Goal: Transaction & Acquisition: Book appointment/travel/reservation

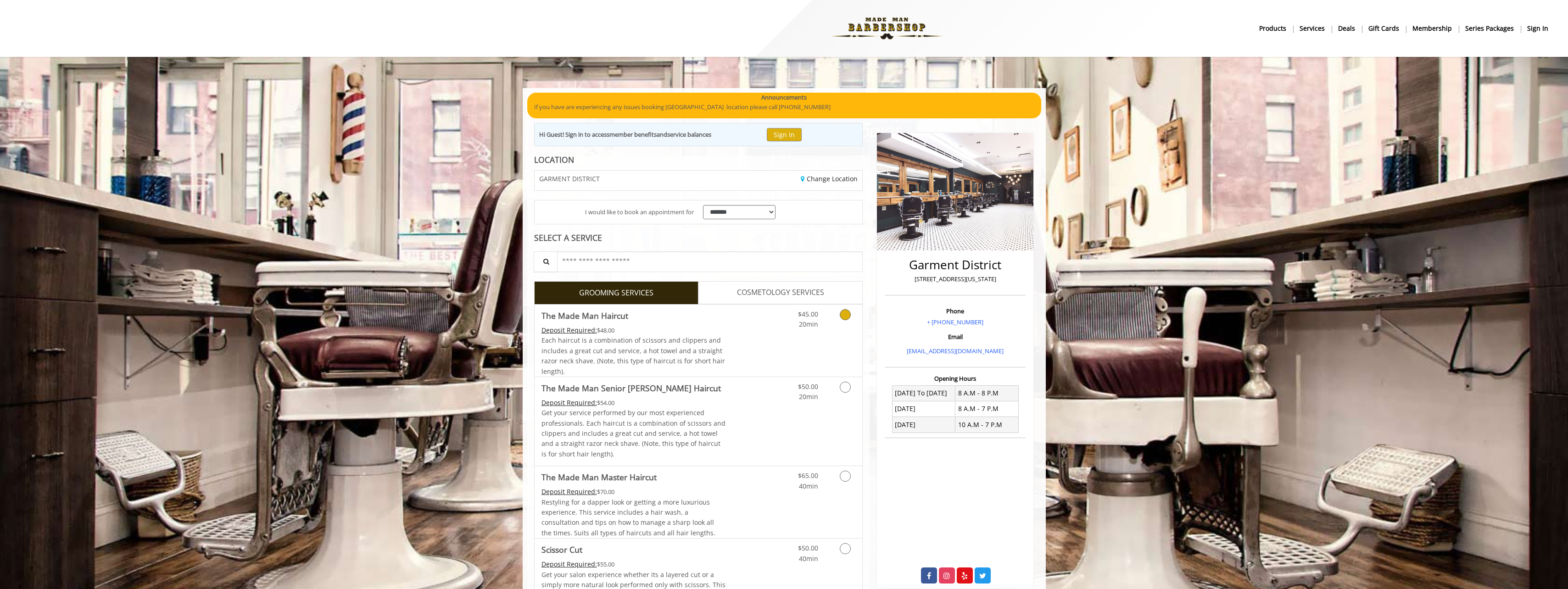
click at [838, 326] on link "Grooming services" at bounding box center [844, 316] width 23 height 25
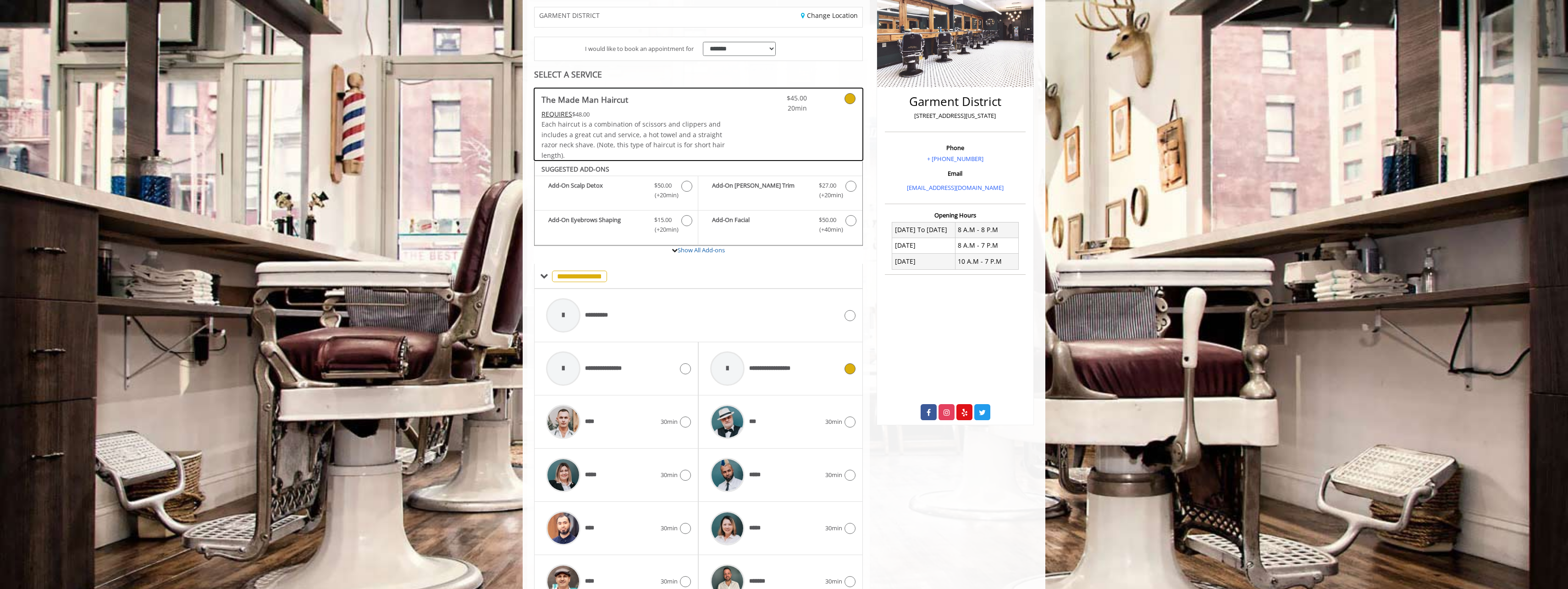
scroll to position [268, 0]
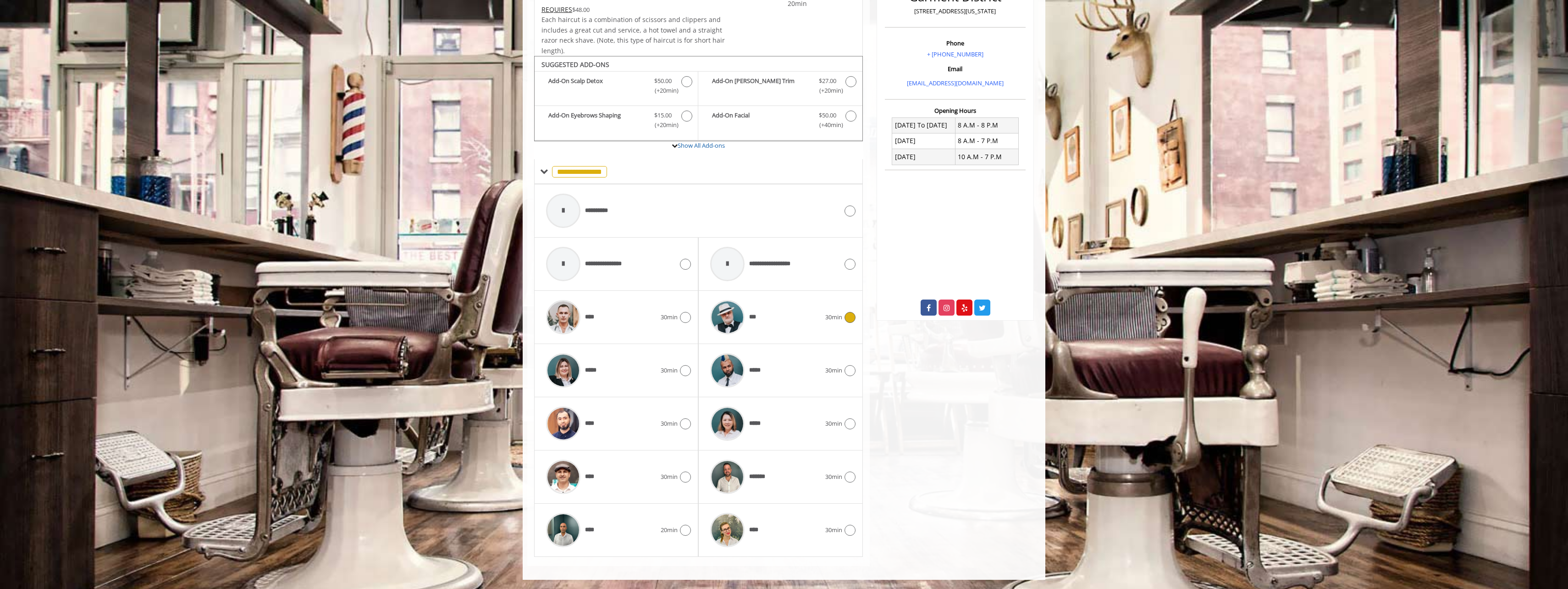
click at [852, 317] on icon at bounding box center [850, 317] width 11 height 11
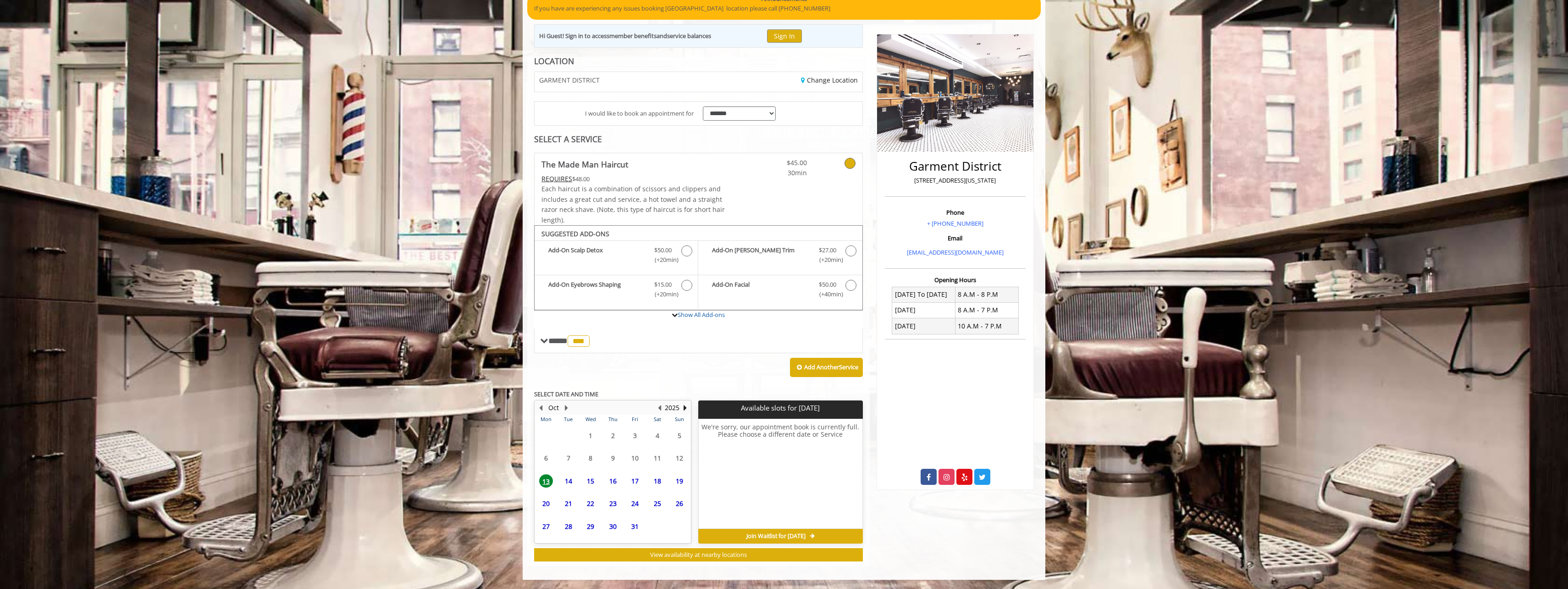
scroll to position [98, 0]
click at [616, 467] on span "16" at bounding box center [613, 469] width 14 height 13
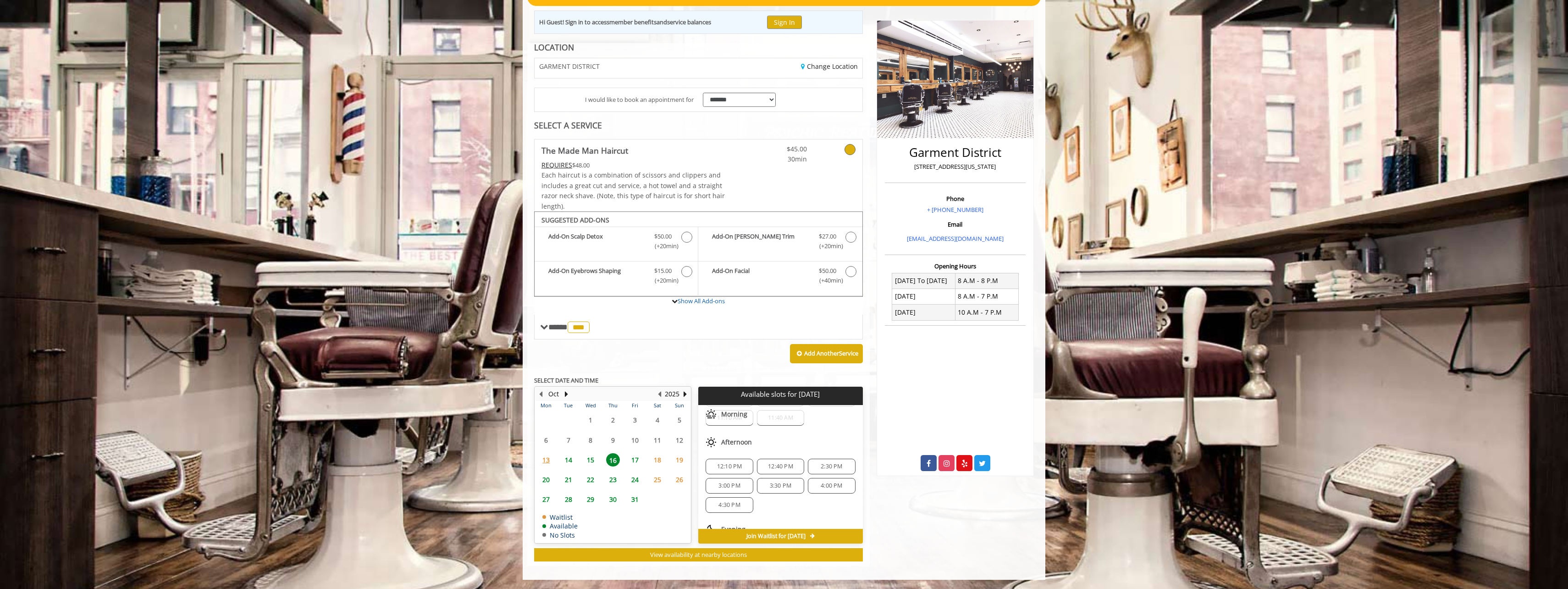
scroll to position [99, 0]
click at [839, 511] on span "7:30 PM" at bounding box center [831, 514] width 39 height 7
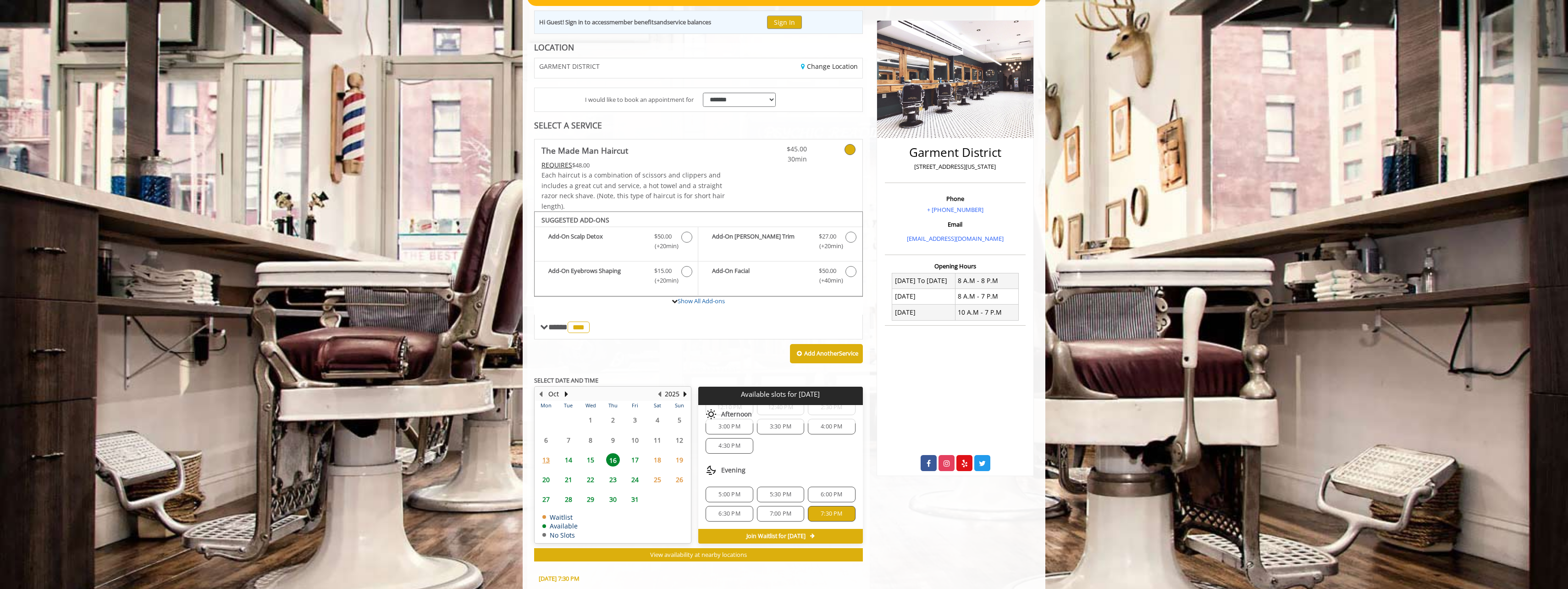
scroll to position [278, 0]
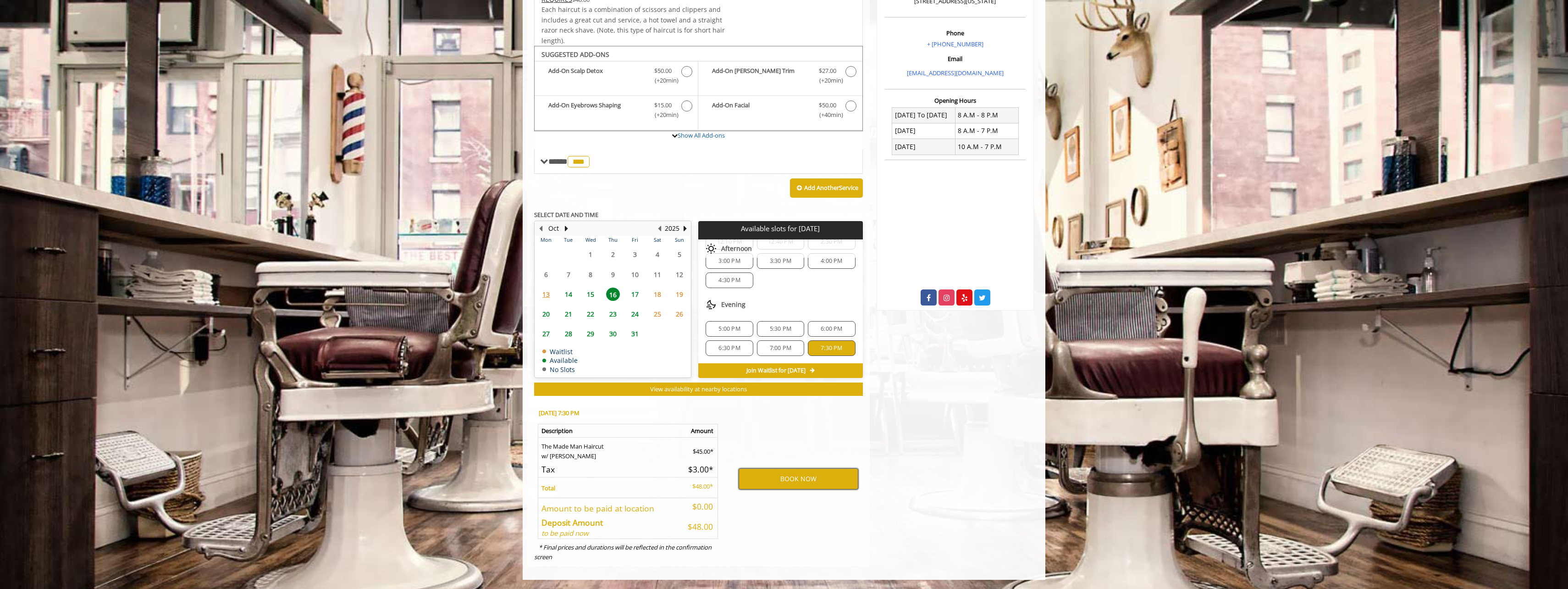
click at [808, 477] on button "BOOK NOW" at bounding box center [798, 478] width 120 height 21
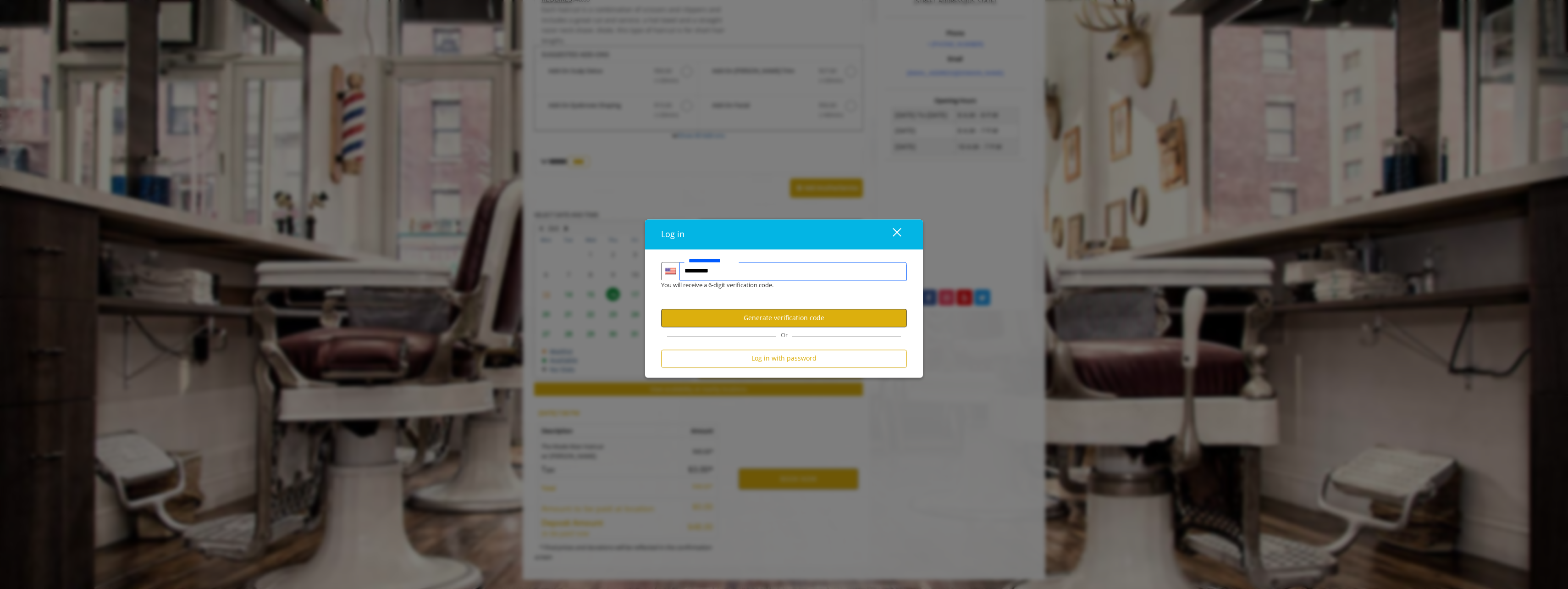
type input "**********"
click at [806, 315] on button "Generate verification code" at bounding box center [784, 318] width 246 height 18
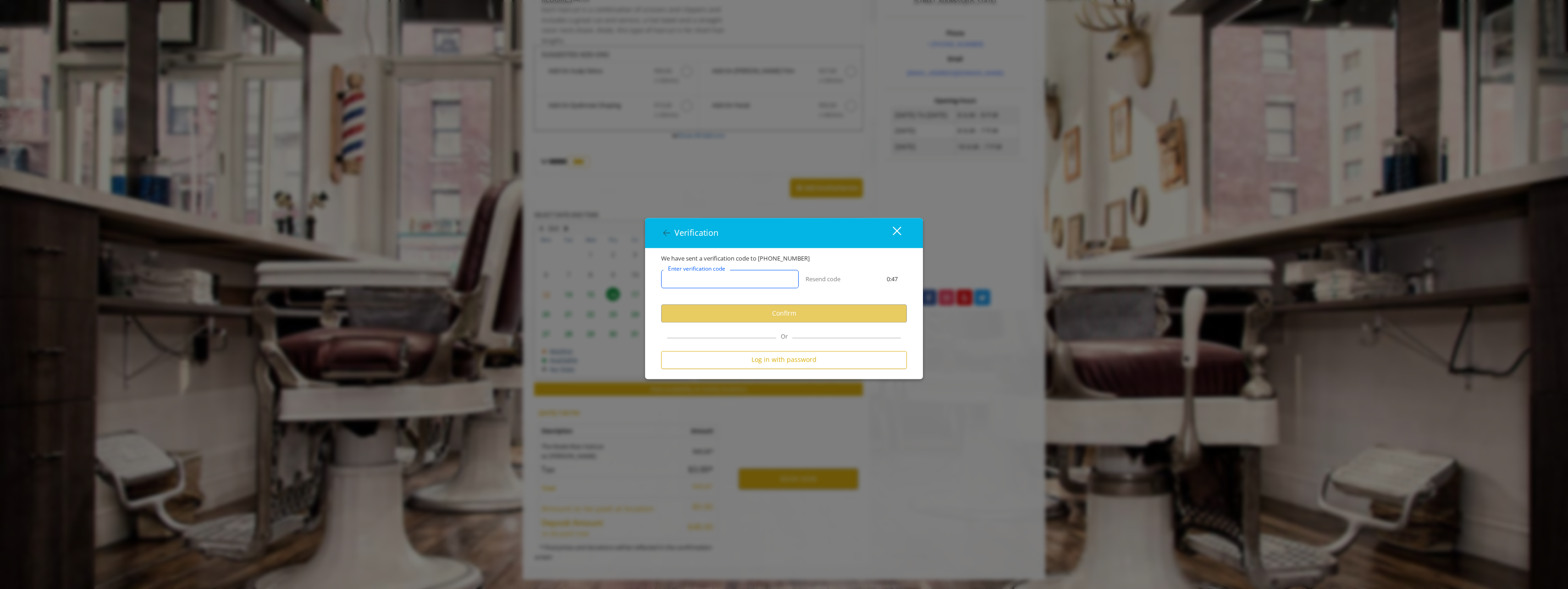
click at [761, 279] on input "Enter verification code" at bounding box center [729, 279] width 137 height 18
type input "******"
click at [794, 312] on button "Confirm" at bounding box center [784, 313] width 246 height 18
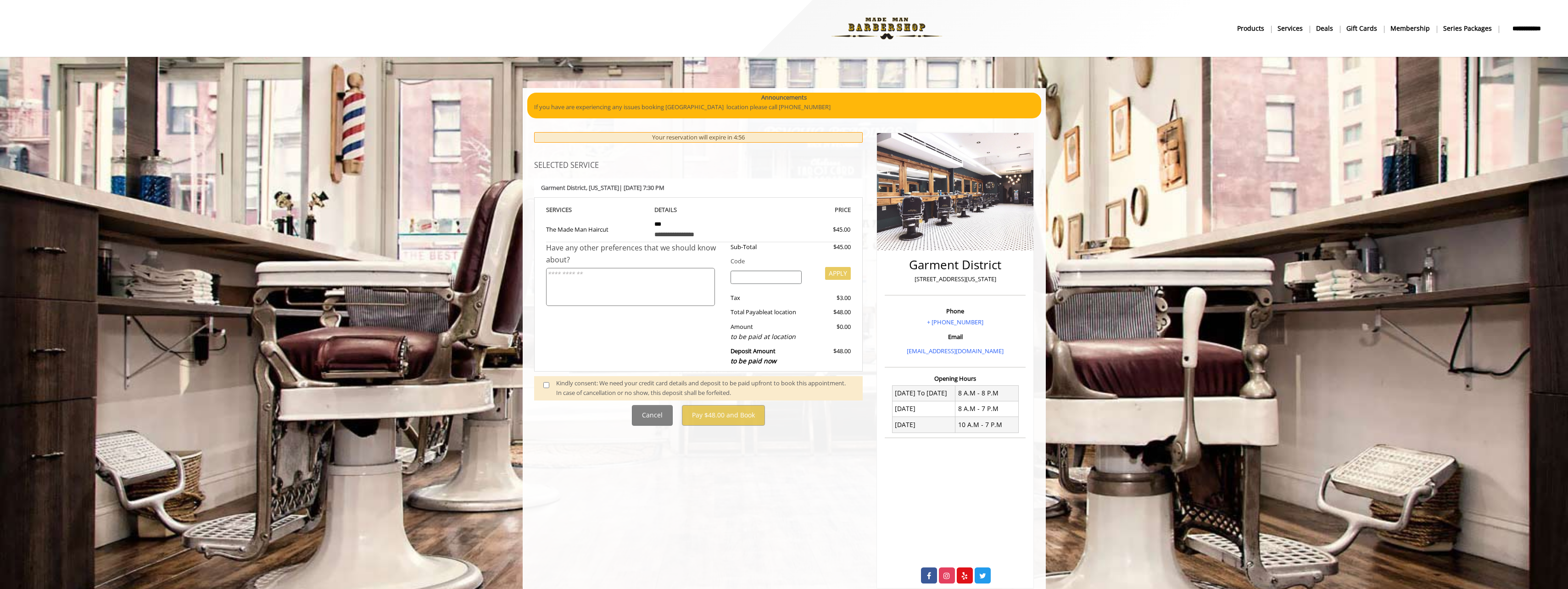
click at [754, 274] on input "search" at bounding box center [766, 277] width 71 height 14
click at [547, 389] on span at bounding box center [550, 388] width 27 height 20
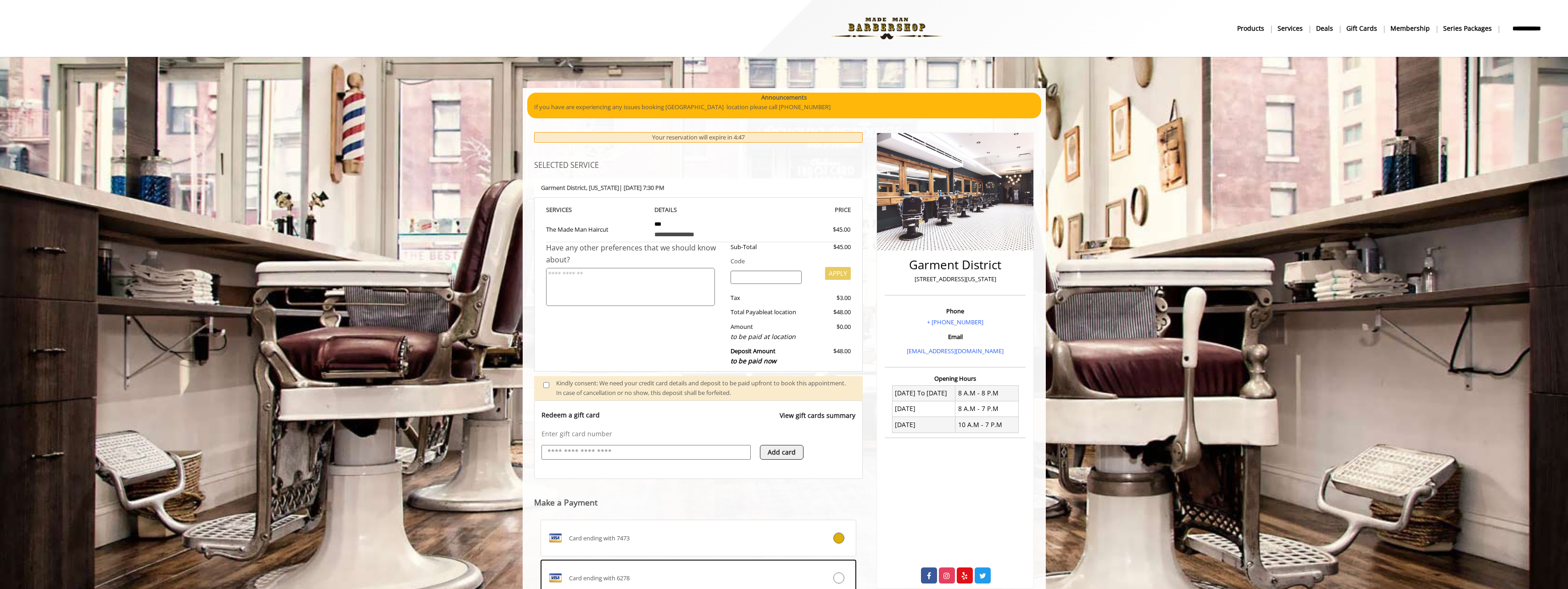
click at [641, 451] on input "text" at bounding box center [646, 452] width 199 height 11
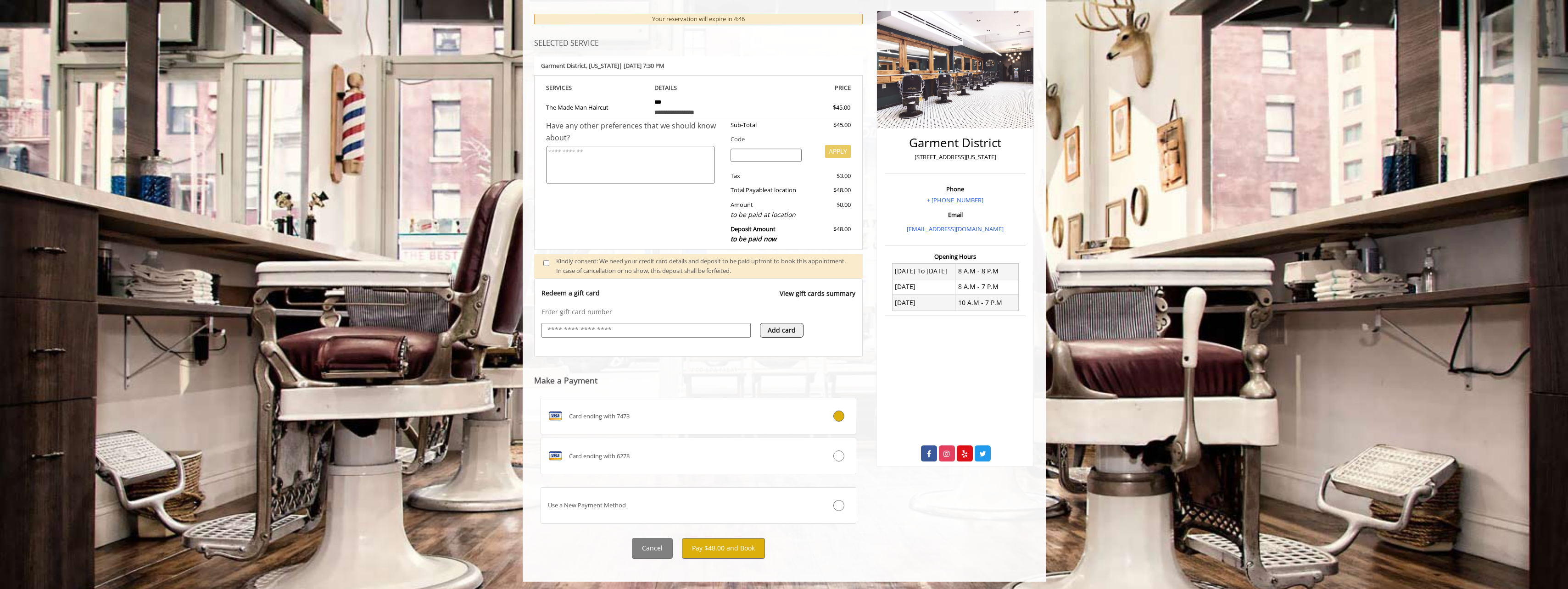
scroll to position [124, 0]
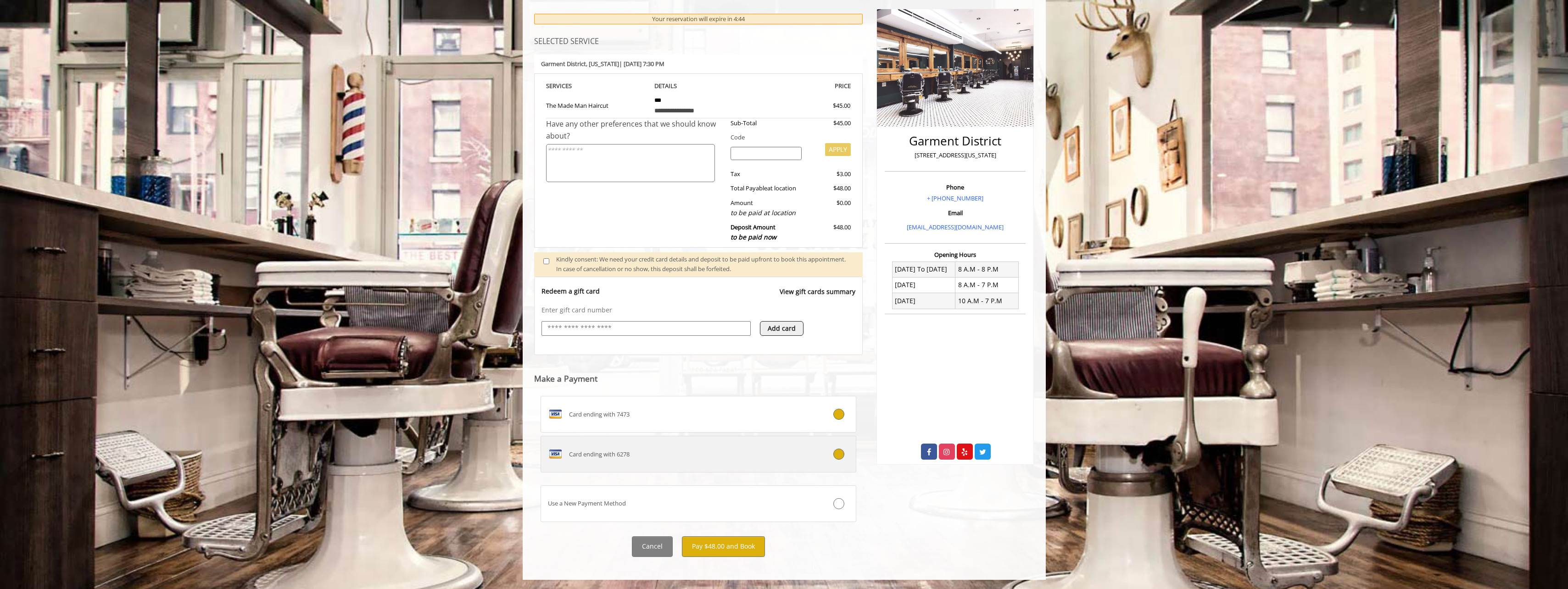
click at [842, 455] on icon at bounding box center [839, 454] width 11 height 11
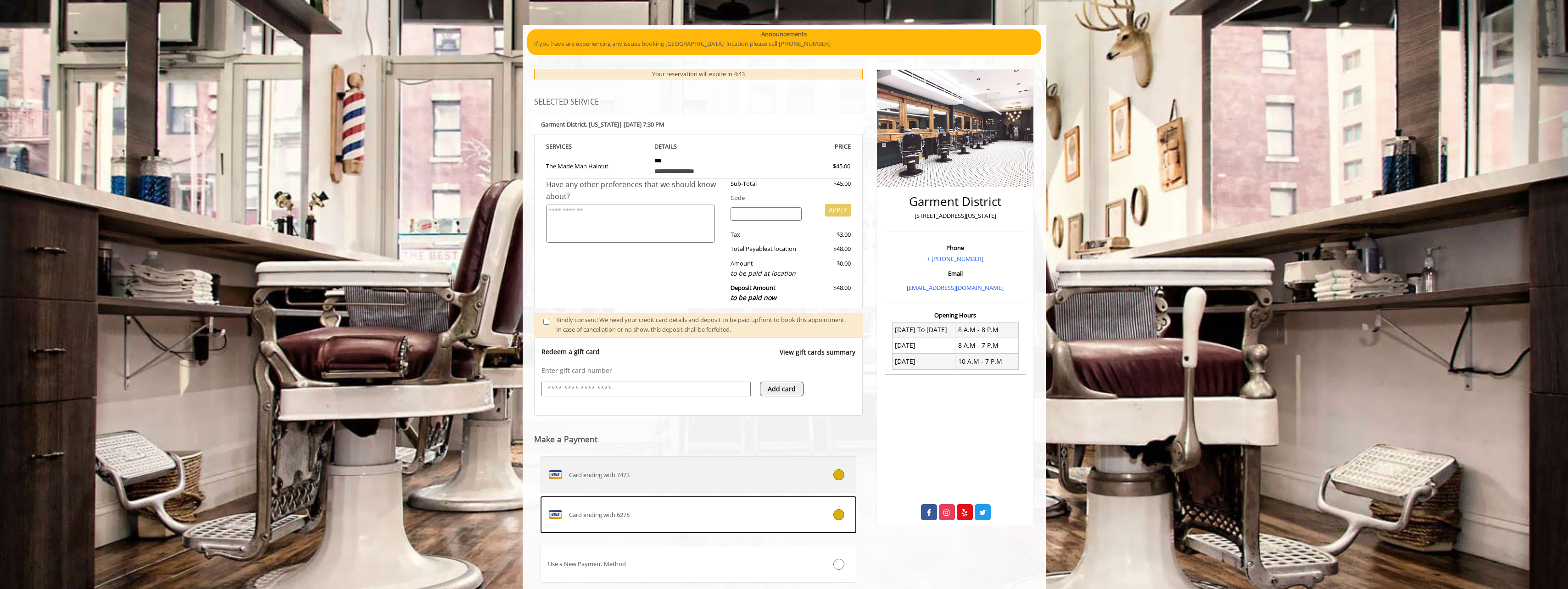
click at [842, 470] on icon at bounding box center [839, 475] width 11 height 11
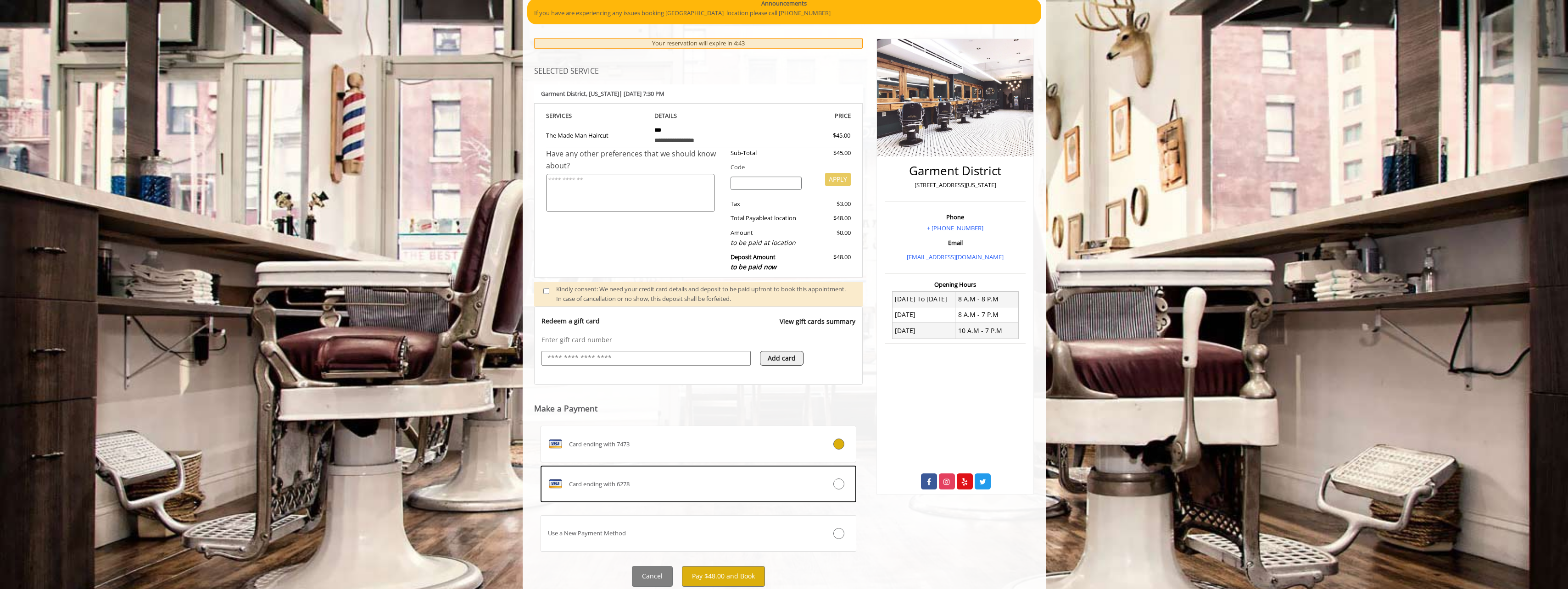
scroll to position [124, 0]
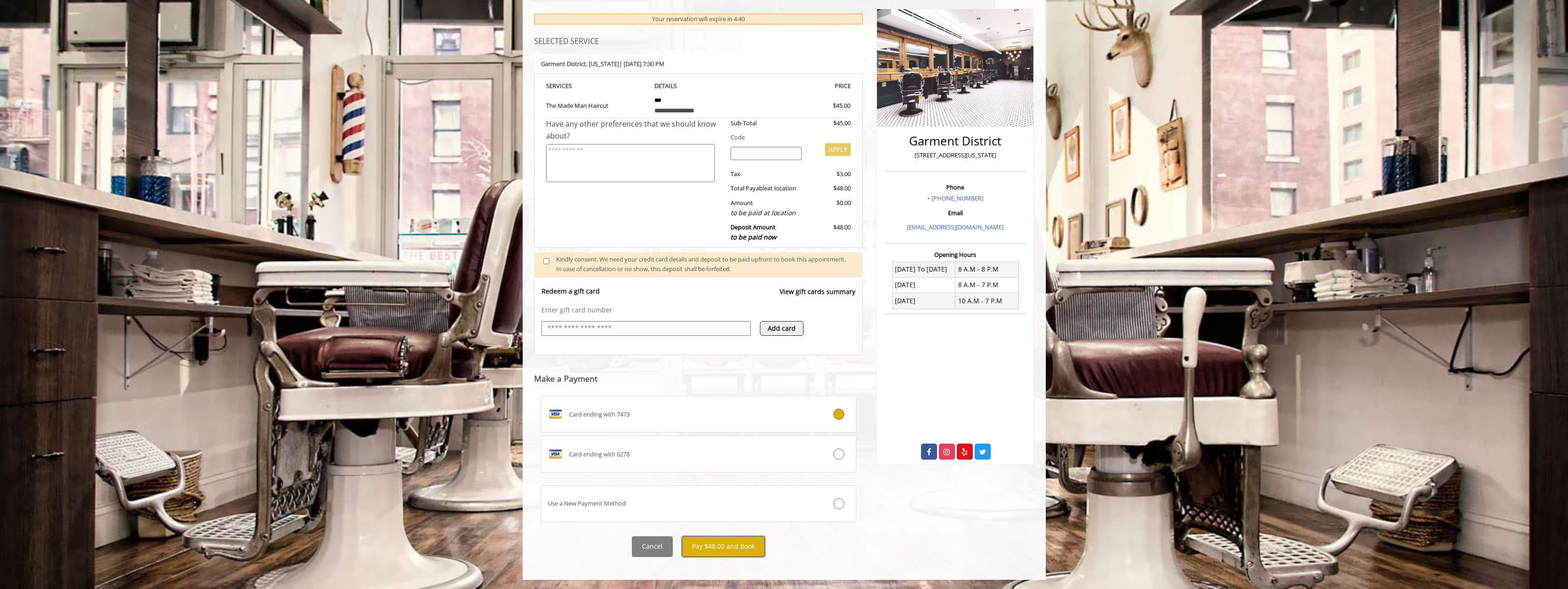
click at [743, 546] on button "Pay $48.00 and Book" at bounding box center [723, 546] width 83 height 21
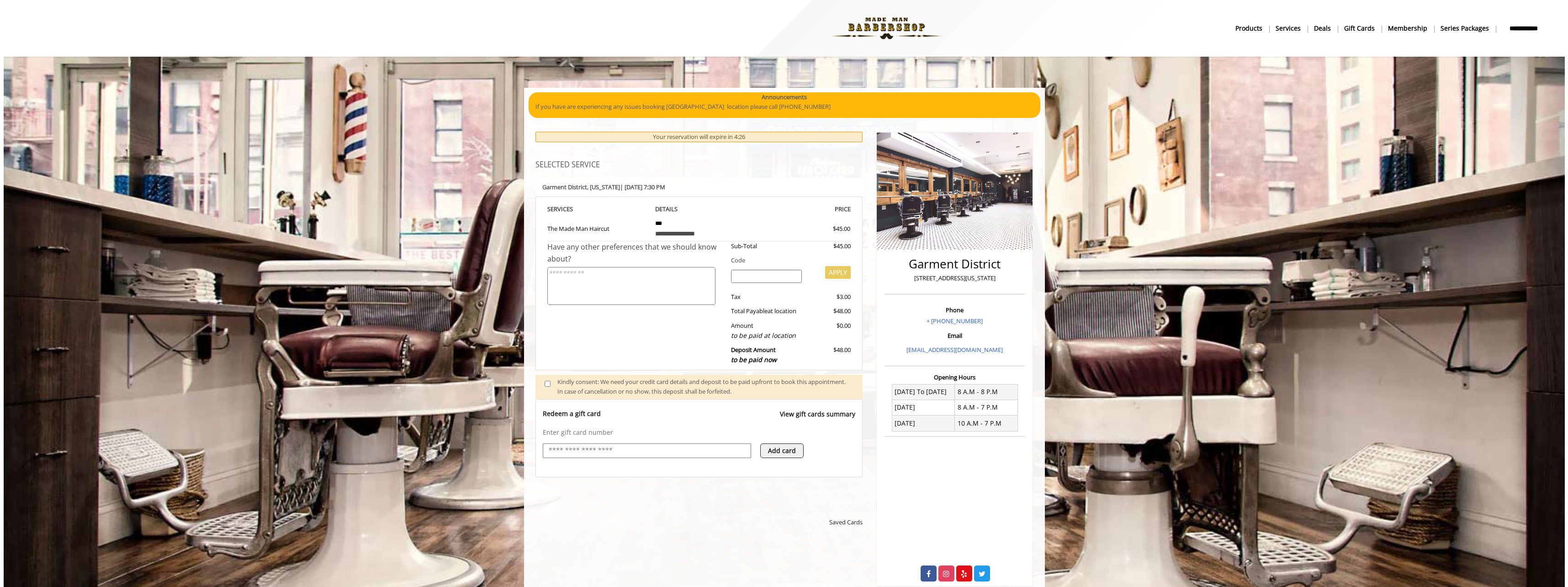
scroll to position [0, 0]
